Goal: Complete application form: Complete application form

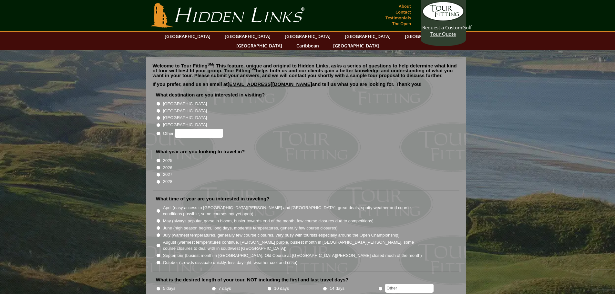
click at [157, 102] on input "[GEOGRAPHIC_DATA]" at bounding box center [158, 104] width 4 height 4
radio input "true"
click at [157, 109] on input "[GEOGRAPHIC_DATA]" at bounding box center [158, 111] width 4 height 4
radio input "true"
click at [157, 102] on input "[GEOGRAPHIC_DATA]" at bounding box center [158, 104] width 4 height 4
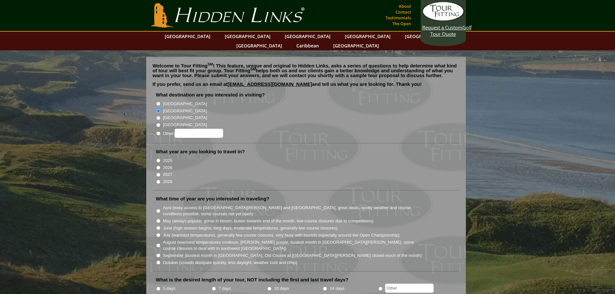
radio input "true"
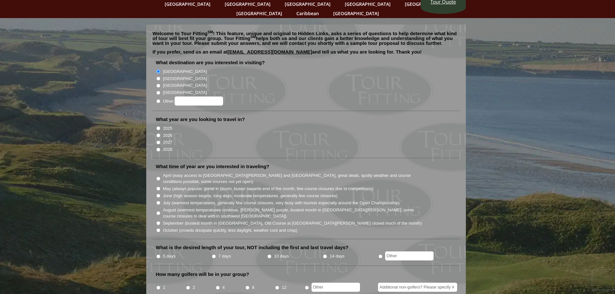
click at [157, 133] on input "2026" at bounding box center [158, 135] width 4 height 4
radio input "true"
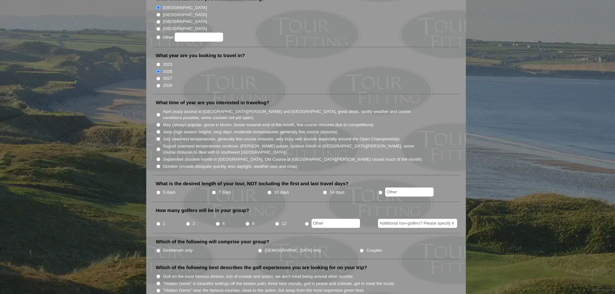
scroll to position [97, 0]
click at [157, 129] on input "June (high season begins, long days, moderate temperatures, generally few cours…" at bounding box center [158, 131] width 4 height 4
radio input "true"
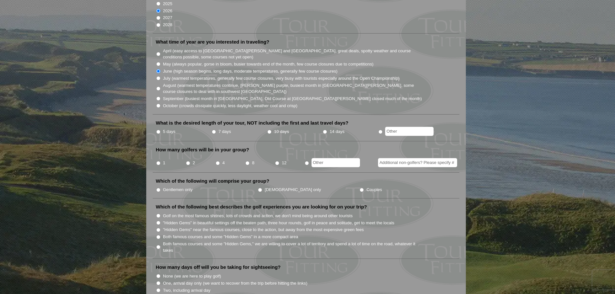
scroll to position [161, 0]
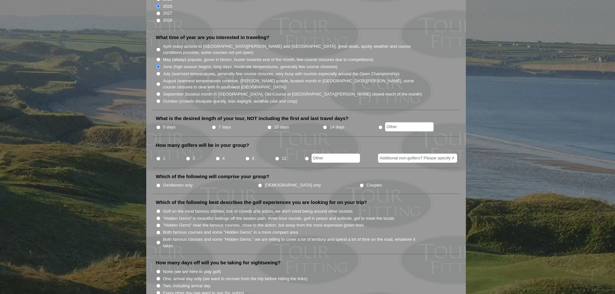
click at [157, 125] on input "5 days" at bounding box center [158, 127] width 4 height 4
radio input "true"
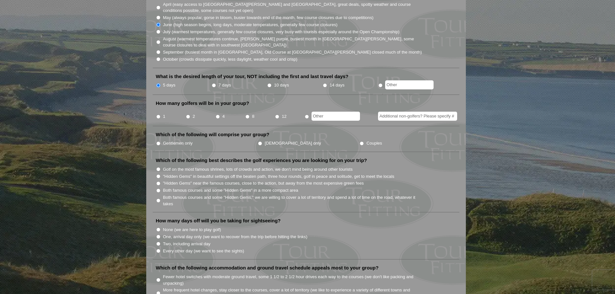
scroll to position [226, 0]
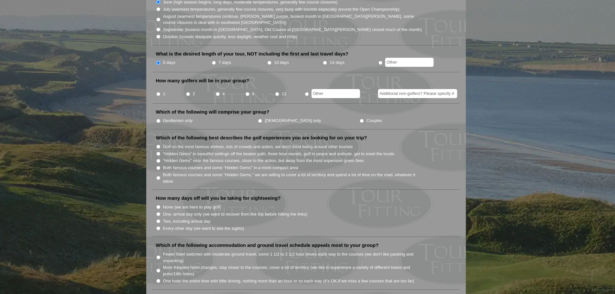
click at [217, 92] on input "4" at bounding box center [218, 94] width 4 height 4
radio input "true"
click at [187, 92] on input "2" at bounding box center [188, 94] width 4 height 4
radio input "true"
click at [360, 119] on input "Couples" at bounding box center [362, 121] width 4 height 4
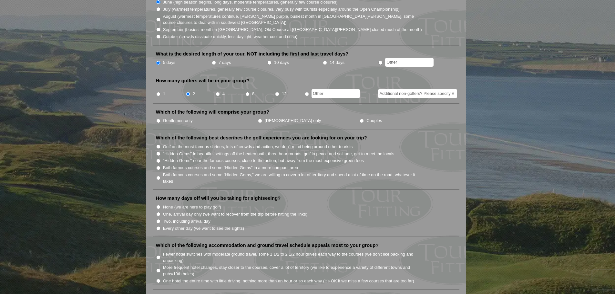
radio input "true"
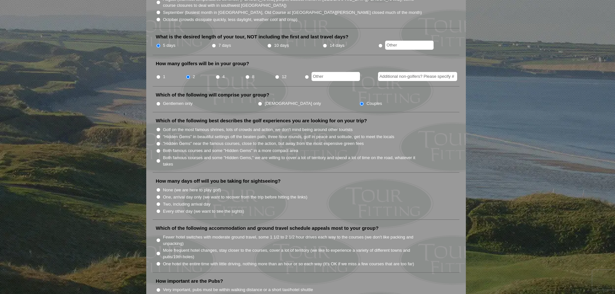
scroll to position [258, 0]
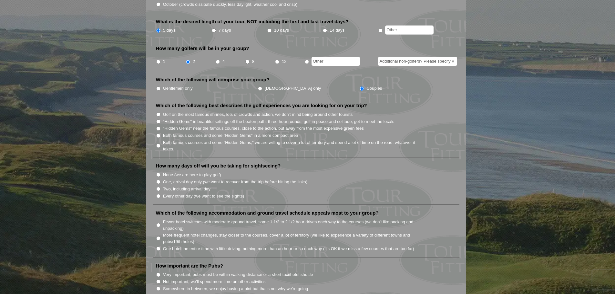
click at [156, 127] on input ""Hidden Gems" near the famous courses, close to the action, but away from the m…" at bounding box center [158, 129] width 4 height 4
radio input "true"
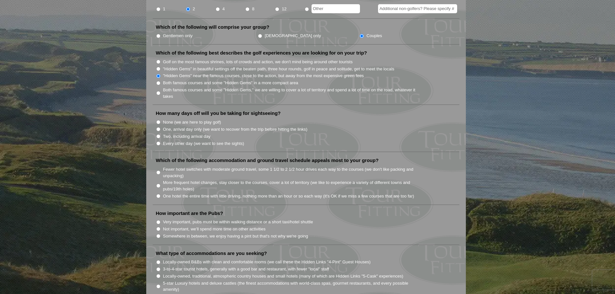
scroll to position [323, 0]
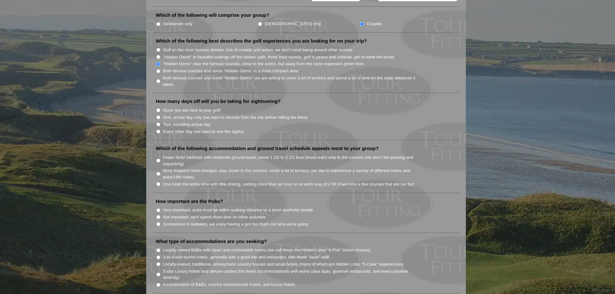
click at [157, 115] on input "One, arrival day only (we want to recover from the trip before hitting the link…" at bounding box center [158, 117] width 4 height 4
radio input "true"
click at [157, 122] on input "Two, including arrival day" at bounding box center [158, 124] width 4 height 4
radio input "true"
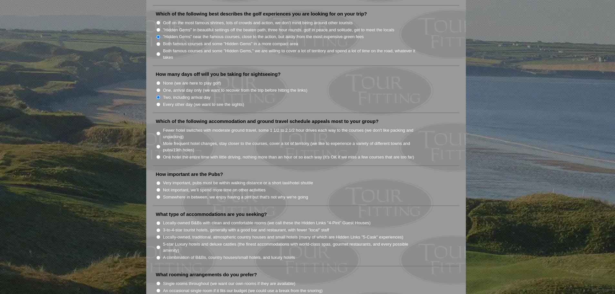
scroll to position [387, 0]
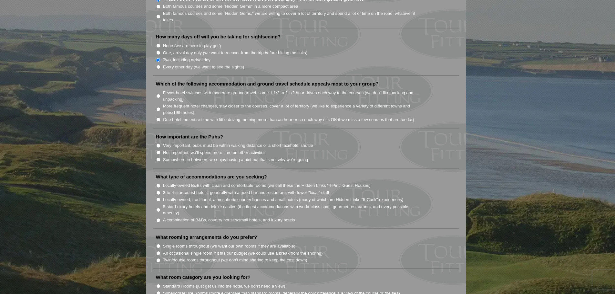
click at [157, 117] on input "One hotel the entire time with little driving, nothing more than an hour or so …" at bounding box center [158, 119] width 4 height 4
radio input "true"
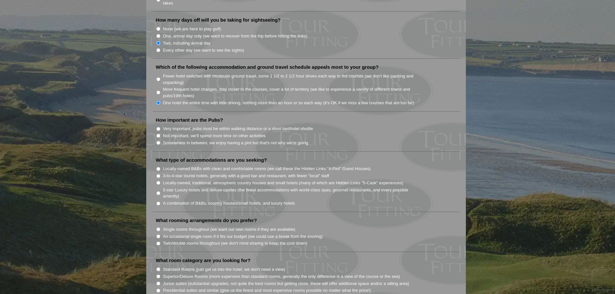
scroll to position [420, 0]
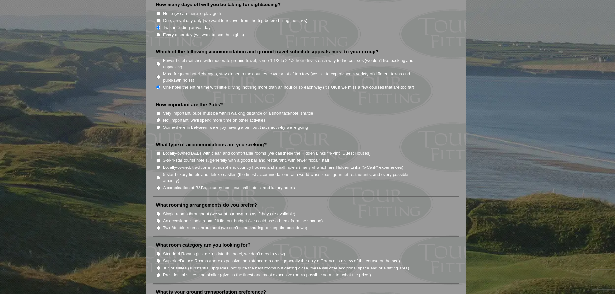
click at [156, 111] on input "Very important, pubs must be within walking distance or a short taxi/hotel shut…" at bounding box center [158, 113] width 4 height 4
radio input "true"
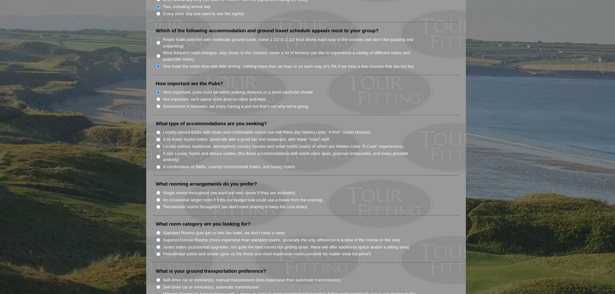
scroll to position [484, 0]
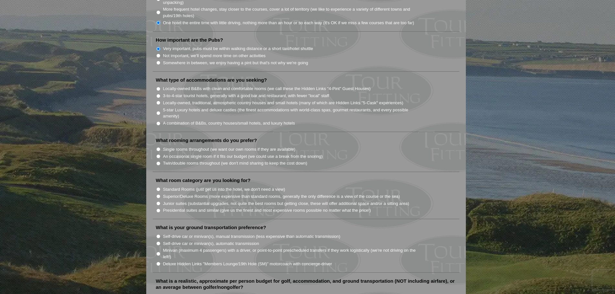
click at [156, 101] on input "Locally-owned, traditional, atmospheric country houses and small hotels (many o…" at bounding box center [158, 103] width 4 height 4
radio input "true"
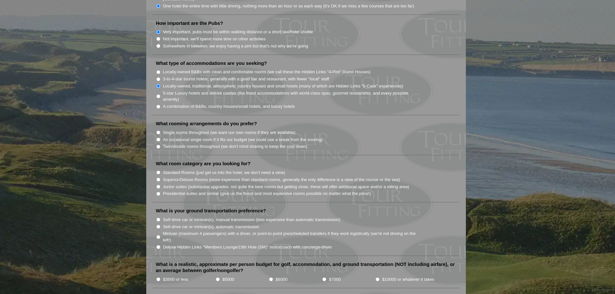
scroll to position [516, 0]
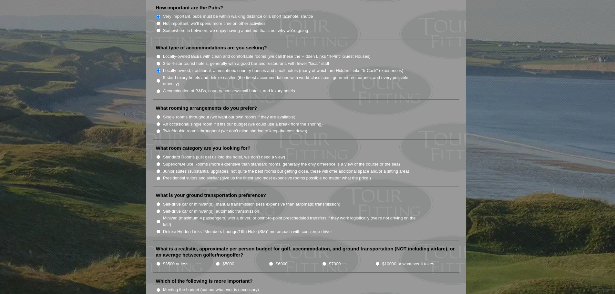
click at [174, 128] on label "Twin/double rooms throughout (we don't mind sharing to keep the cost down)" at bounding box center [235, 131] width 144 height 6
click at [160, 129] on input "Twin/double rooms throughout (we don't mind sharing to keep the cost down)" at bounding box center [158, 131] width 4 height 4
radio input "true"
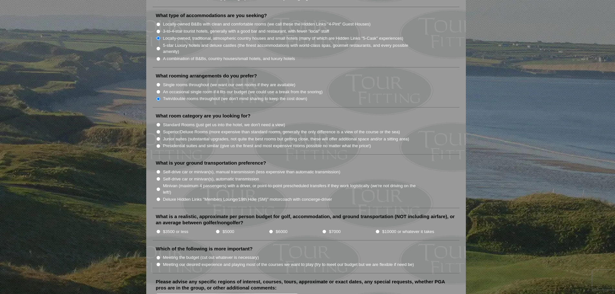
click at [157, 123] on input "Standard Rooms (just get us into the hotel, we don't need a view)" at bounding box center [158, 125] width 4 height 4
radio input "true"
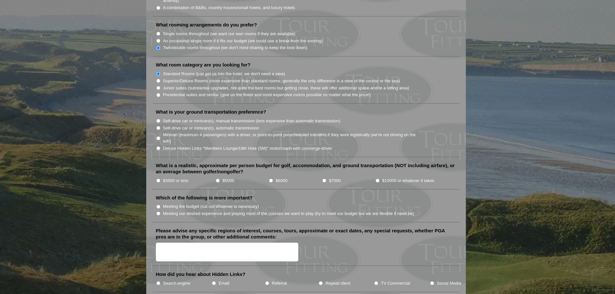
scroll to position [613, 0]
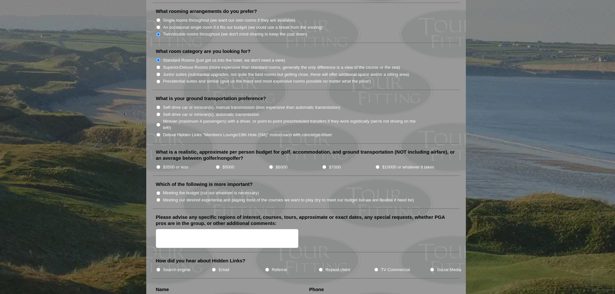
click at [157, 112] on input "Self-drive car or minivan(s), automatic transmission" at bounding box center [158, 114] width 4 height 4
radio input "true"
click at [217, 165] on input "$5000" at bounding box center [218, 167] width 4 height 4
radio input "true"
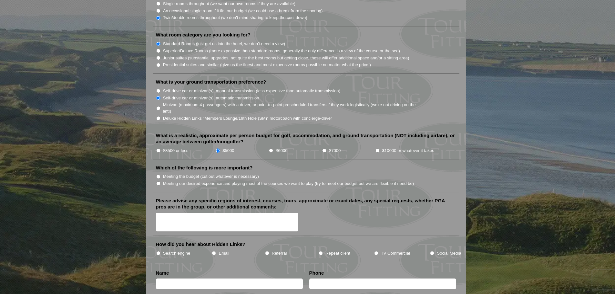
scroll to position [645, 0]
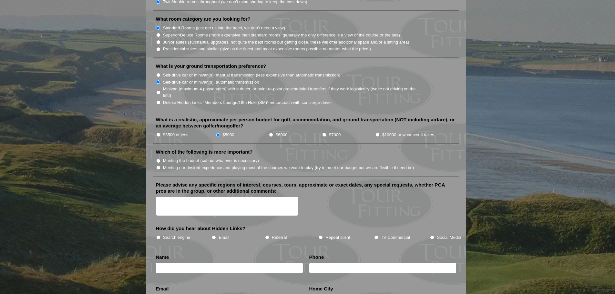
click at [157, 159] on input "Meeting the budget (cut out whatever is necessary)" at bounding box center [158, 161] width 4 height 4
radio input "true"
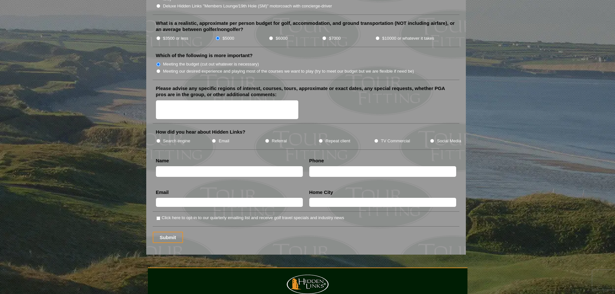
scroll to position [742, 0]
click at [374, 137] on li "TV Commercial" at bounding box center [402, 140] width 56 height 7
click at [376, 138] on input "TV Commercial" at bounding box center [376, 140] width 4 height 4
radio input "true"
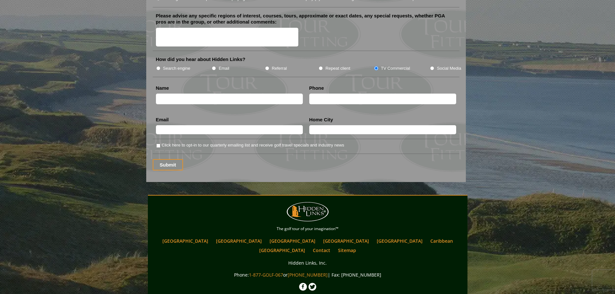
scroll to position [821, 0]
